Goal: Transaction & Acquisition: Purchase product/service

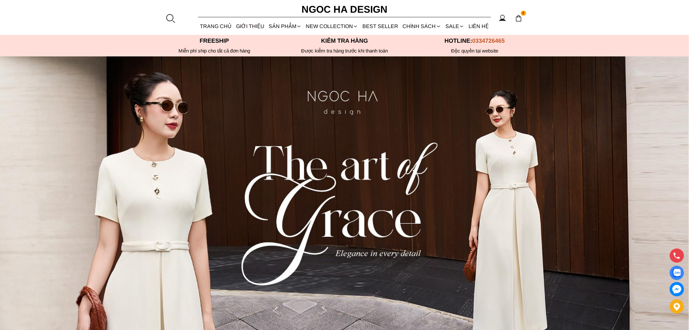
click at [164, 21] on section "2 Trang chủ Giới thiệu Sản phẩm Áo Áo thun Áo sơ mi Áo Peplum Áo lụa Áo len Quầ…" at bounding box center [344, 17] width 689 height 35
click at [170, 19] on div at bounding box center [171, 18] width 10 height 10
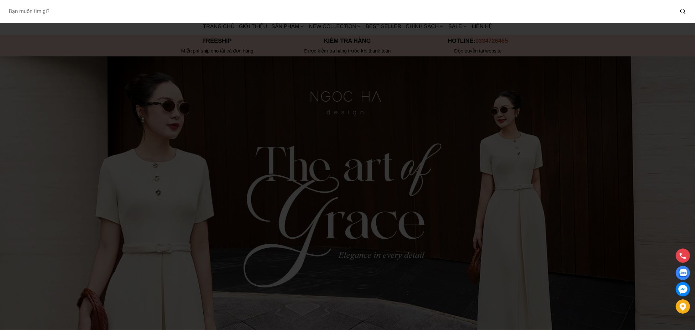
click at [168, 17] on input "Input search Bạn muốn tìm gì?" at bounding box center [338, 11] width 671 height 15
type input "BQ013"
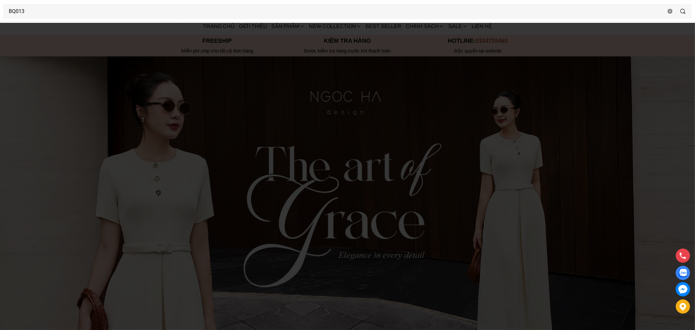
click at [429, 67] on div at bounding box center [347, 165] width 695 height 330
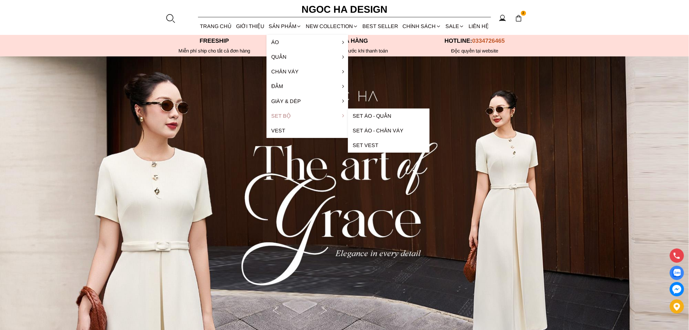
click at [300, 116] on link "Set Bộ" at bounding box center [307, 115] width 81 height 15
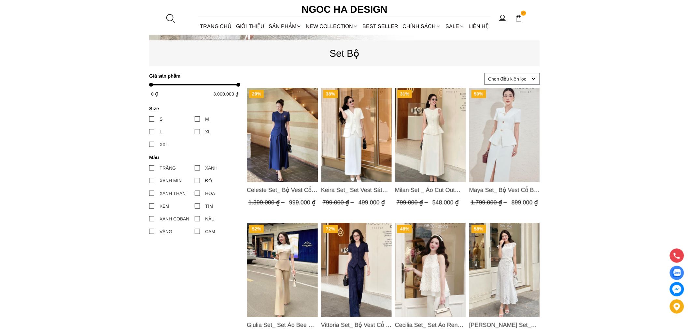
scroll to position [338, 0]
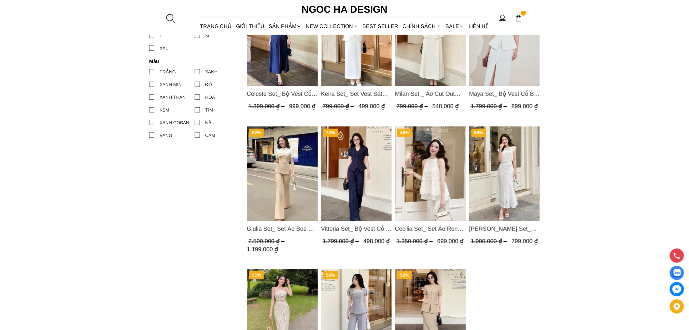
click at [359, 195] on img "Product image - Vittoria Set_ Bộ Vest Cổ V Quần Suông Kẻ Sọc BQ013" at bounding box center [356, 173] width 71 height 94
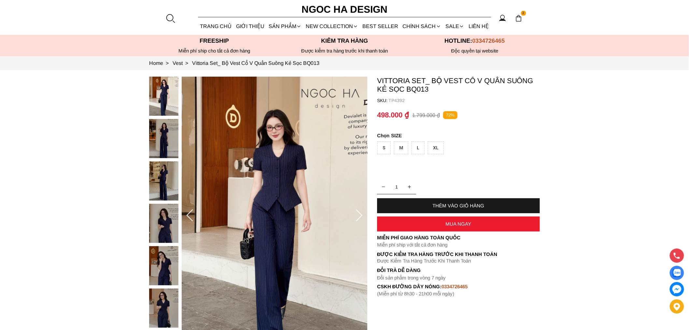
click at [413, 149] on div "L" at bounding box center [418, 147] width 13 height 13
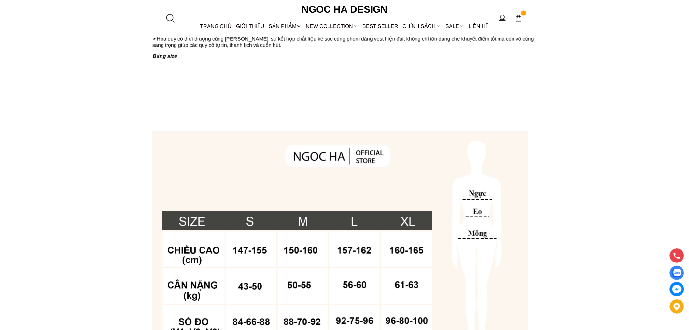
scroll to position [286, 0]
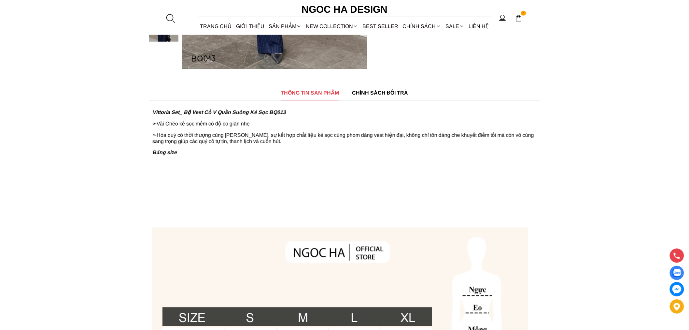
click at [333, 4] on h6 "Ngoc Ha Design" at bounding box center [345, 10] width 98 height 16
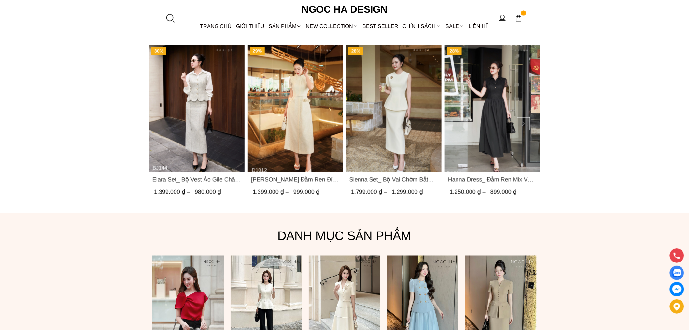
scroll to position [356, 0]
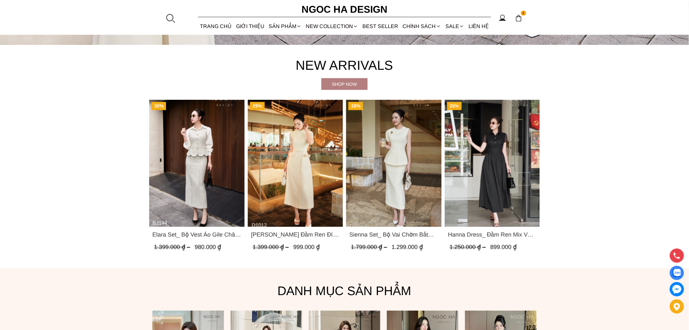
click at [524, 176] on button at bounding box center [523, 178] width 13 height 13
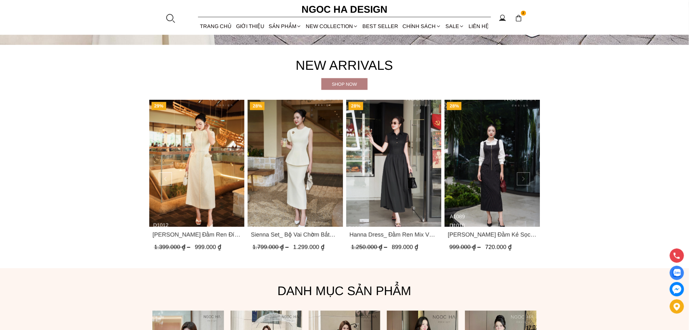
click at [523, 176] on button at bounding box center [523, 178] width 13 height 13
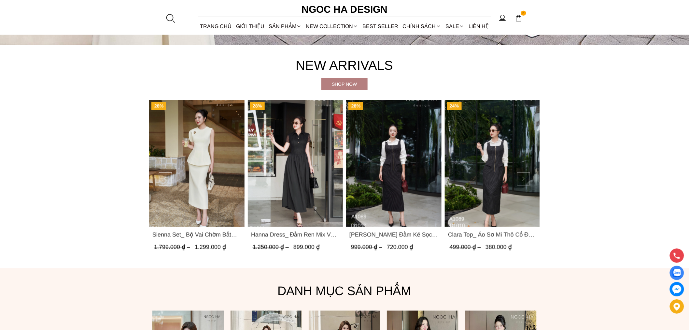
click at [523, 176] on button at bounding box center [523, 178] width 13 height 13
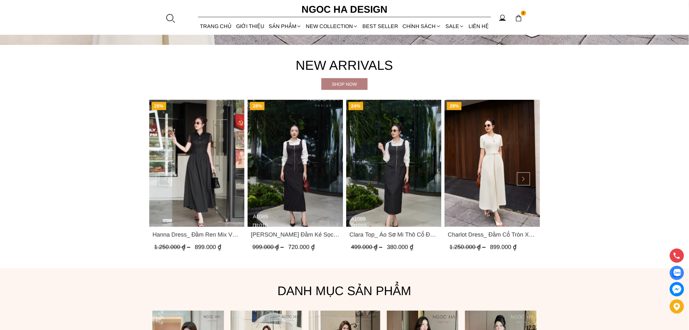
click at [307, 171] on img "Product image - Mary Dress_ Đầm Kẻ Sọc Sát Nách Khóa Đồng D1010" at bounding box center [295, 163] width 95 height 127
click at [523, 21] on div "2" at bounding box center [519, 18] width 10 height 10
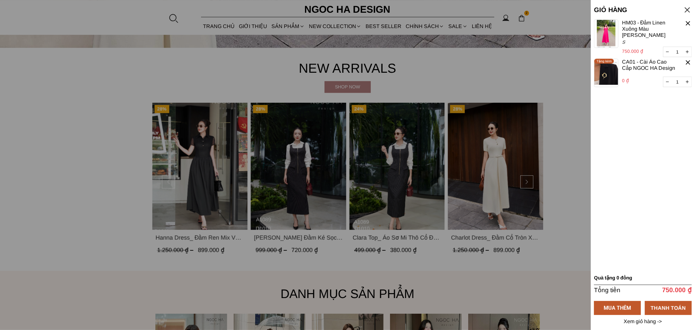
click at [686, 62] on div at bounding box center [687, 62] width 7 height 7
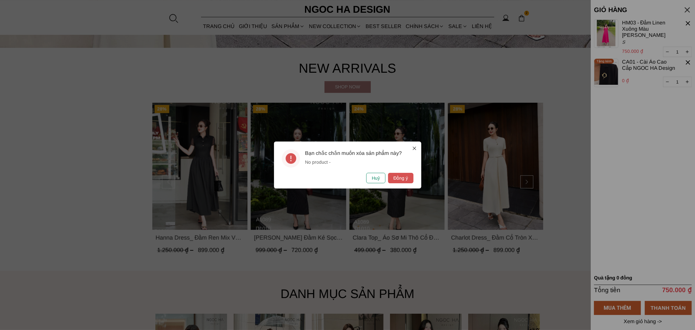
click at [375, 177] on button "Huỷ" at bounding box center [375, 178] width 19 height 10
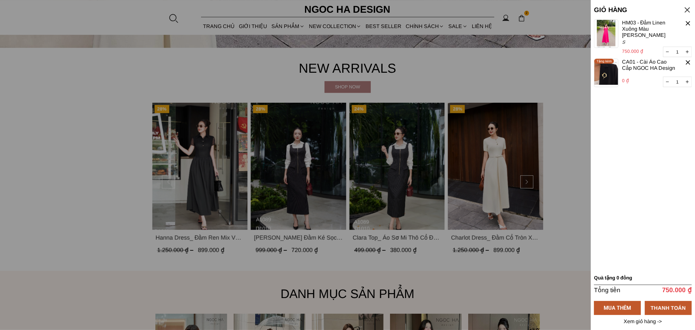
click at [688, 62] on div at bounding box center [687, 62] width 7 height 7
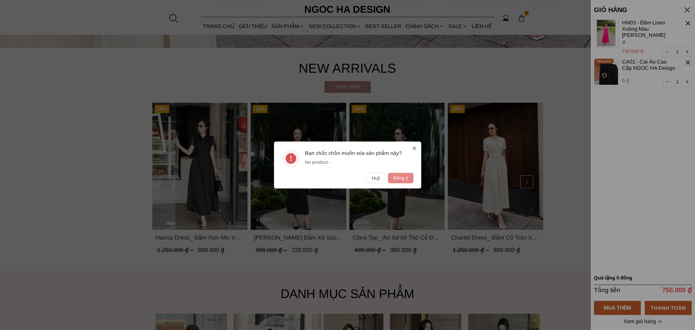
click at [405, 175] on button "Đồng ý" at bounding box center [400, 178] width 25 height 10
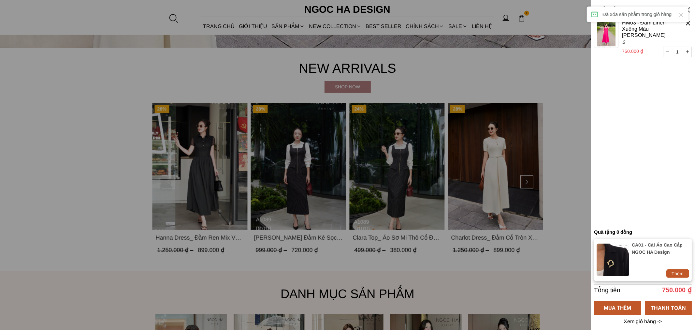
click at [689, 24] on div at bounding box center [687, 23] width 7 height 7
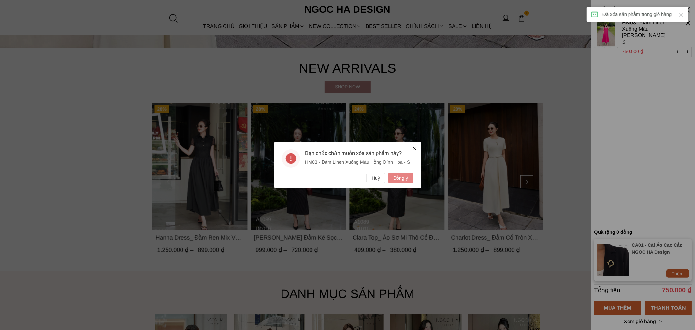
click at [399, 178] on button "Đồng ý" at bounding box center [400, 178] width 25 height 10
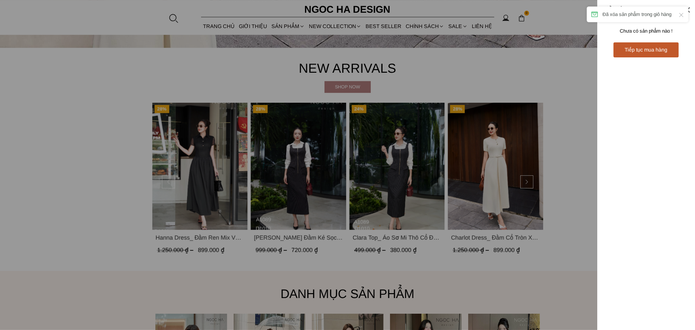
click at [568, 107] on div at bounding box center [347, 165] width 695 height 330
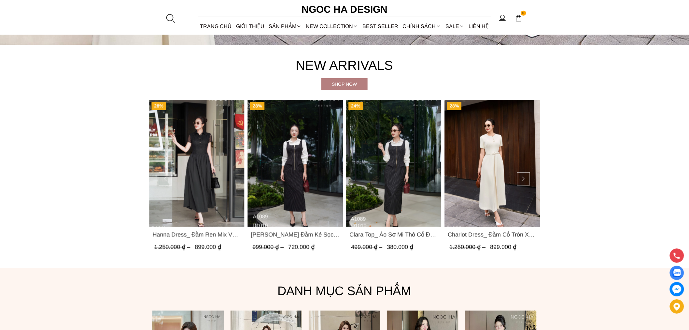
click at [675, 272] on img at bounding box center [677, 273] width 8 height 8
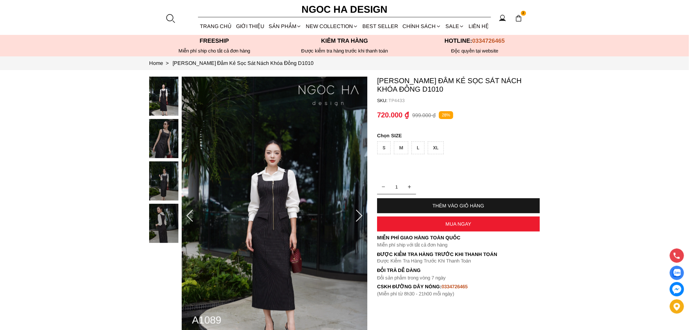
click at [390, 145] on div "S" at bounding box center [384, 147] width 13 height 13
click at [408, 146] on div "M" at bounding box center [401, 147] width 14 height 13
click at [419, 146] on div "L" at bounding box center [418, 147] width 13 height 13
click at [429, 147] on div "XL" at bounding box center [436, 147] width 16 height 13
click at [437, 147] on div "XL" at bounding box center [436, 147] width 16 height 13
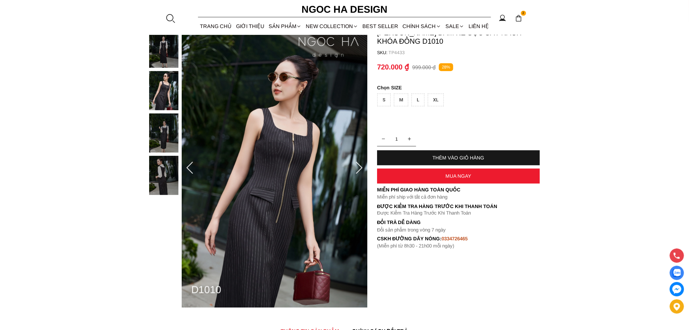
scroll to position [96, 0]
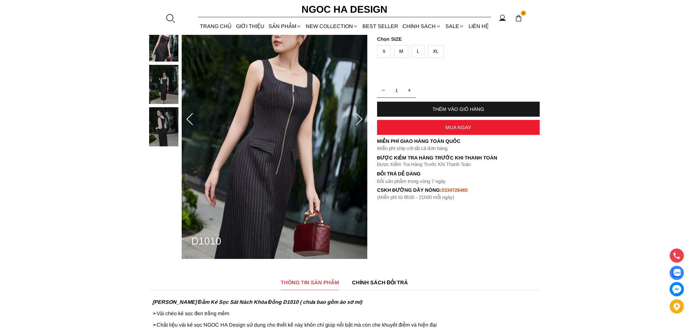
click at [170, 123] on img at bounding box center [163, 126] width 29 height 39
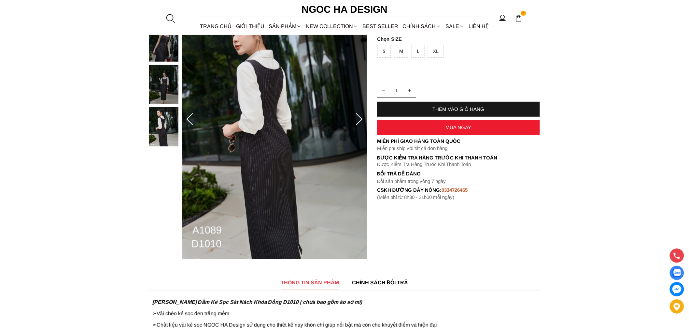
click at [166, 88] on img at bounding box center [163, 84] width 29 height 39
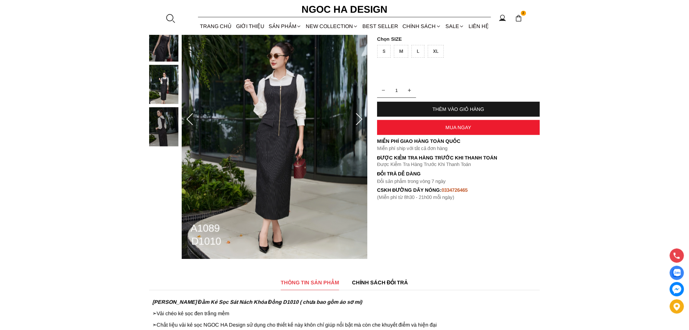
click at [169, 56] on img at bounding box center [163, 41] width 29 height 39
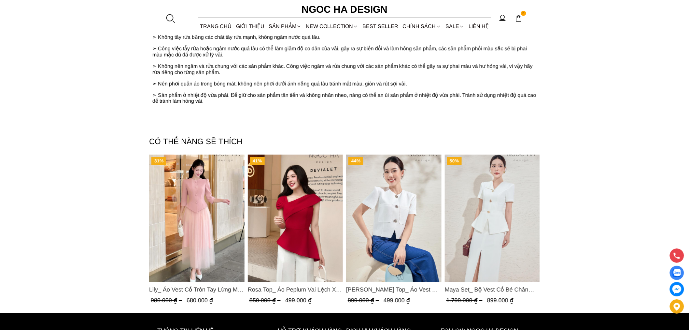
scroll to position [731, 0]
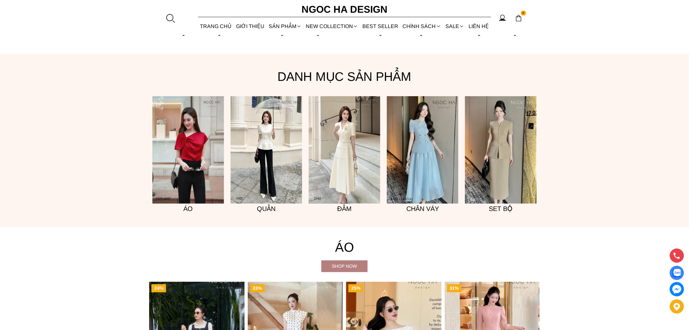
click at [675, 292] on img at bounding box center [677, 289] width 14 height 14
click at [677, 312] on div at bounding box center [677, 306] width 14 height 14
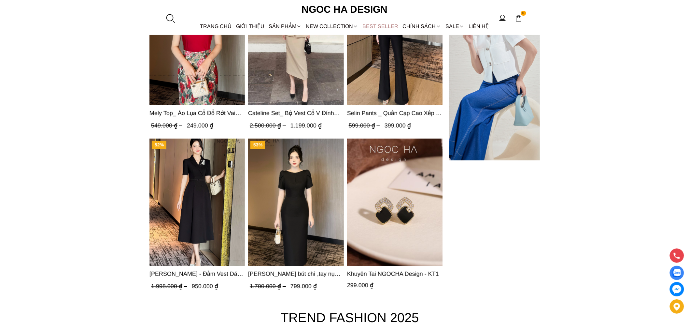
scroll to position [2034, 0]
